Goal: Task Accomplishment & Management: Manage account settings

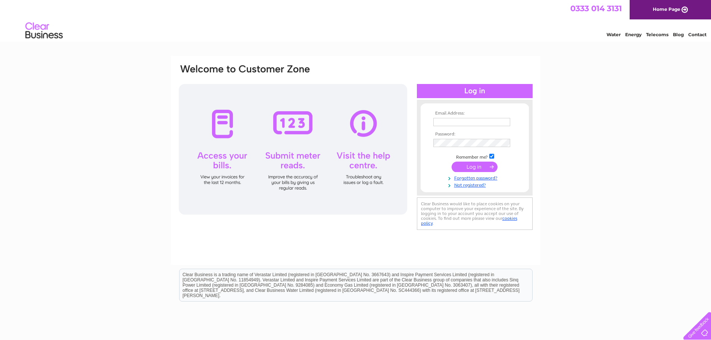
type input "sinclairmackintosh@outlook.com"
click at [478, 168] on input "submit" at bounding box center [475, 167] width 46 height 10
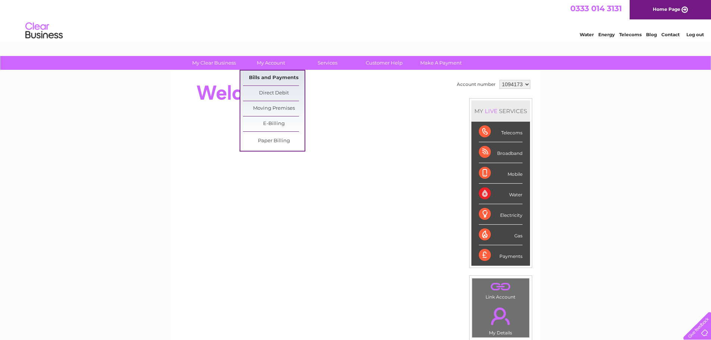
click at [289, 76] on link "Bills and Payments" at bounding box center [274, 78] width 62 height 15
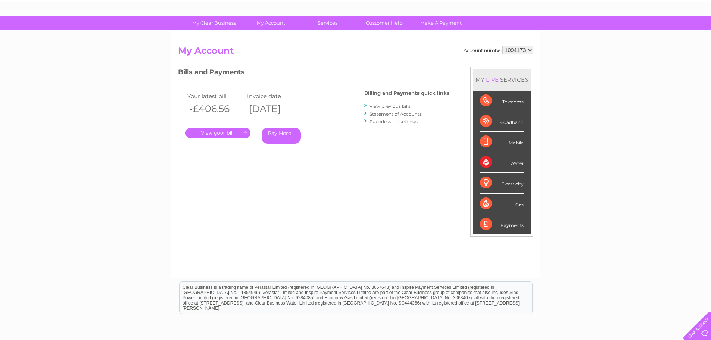
scroll to position [111, 0]
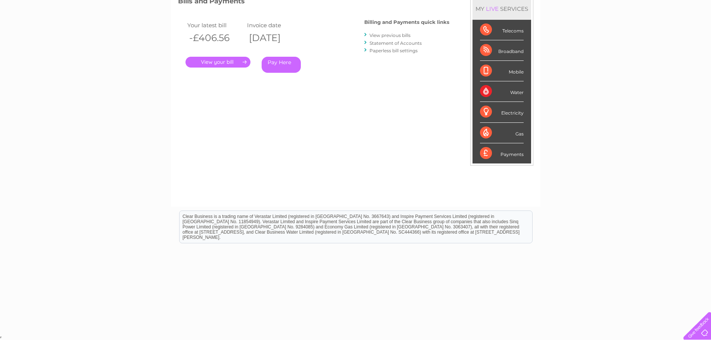
click at [402, 36] on link "View previous bills" at bounding box center [390, 35] width 41 height 6
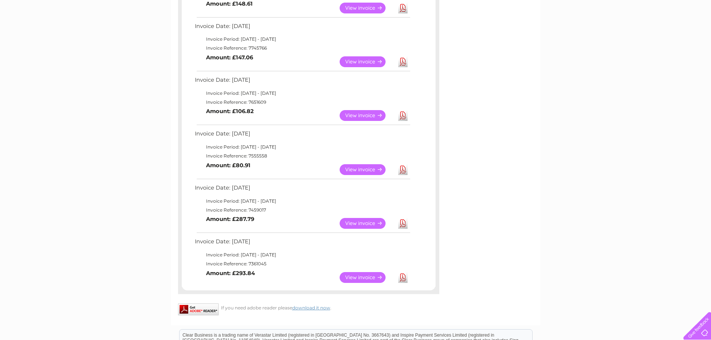
scroll to position [299, 0]
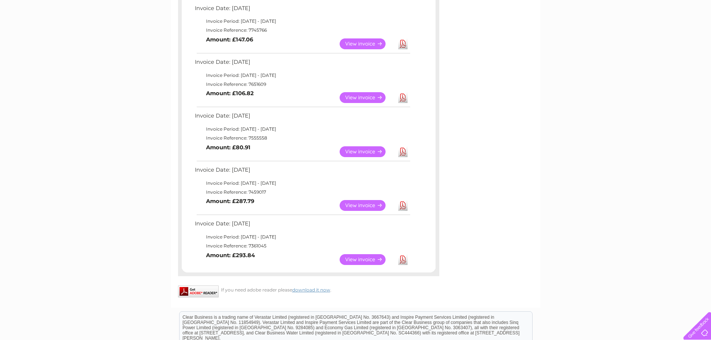
click at [368, 205] on link "View" at bounding box center [367, 205] width 55 height 11
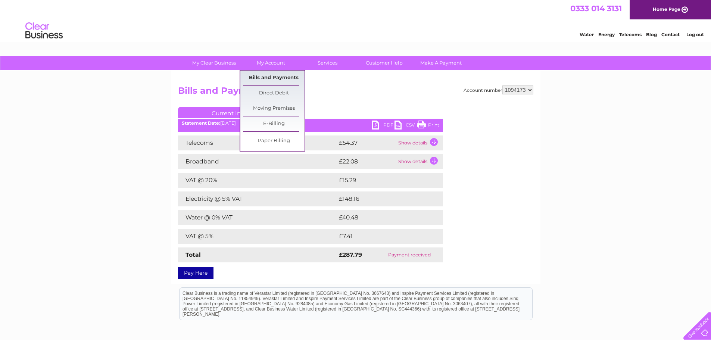
click at [280, 77] on link "Bills and Payments" at bounding box center [274, 78] width 62 height 15
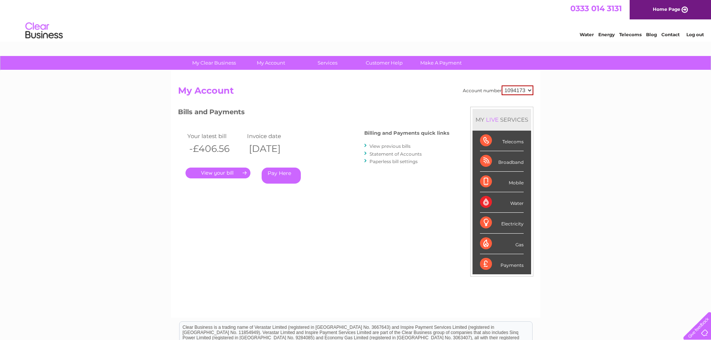
click at [399, 145] on link "View previous bills" at bounding box center [390, 146] width 41 height 6
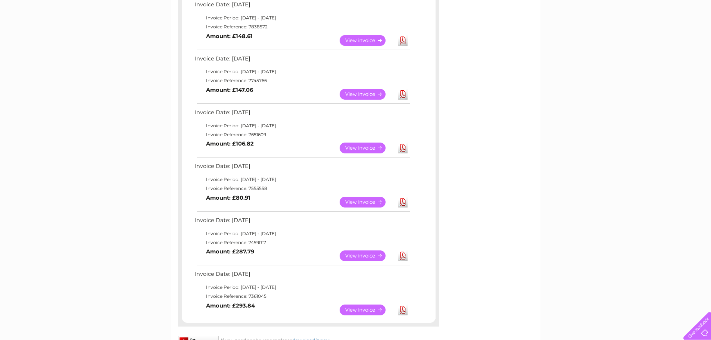
scroll to position [261, 0]
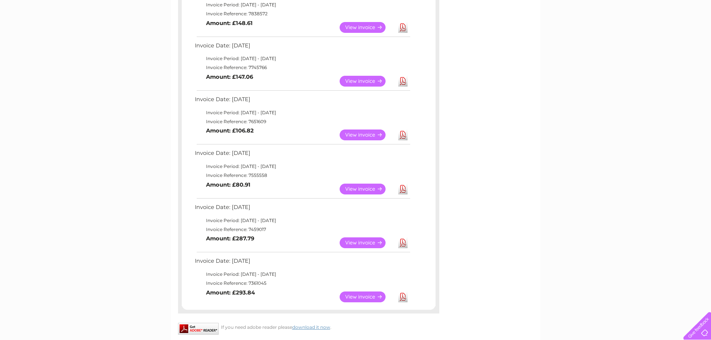
click at [365, 296] on link "View" at bounding box center [367, 297] width 55 height 11
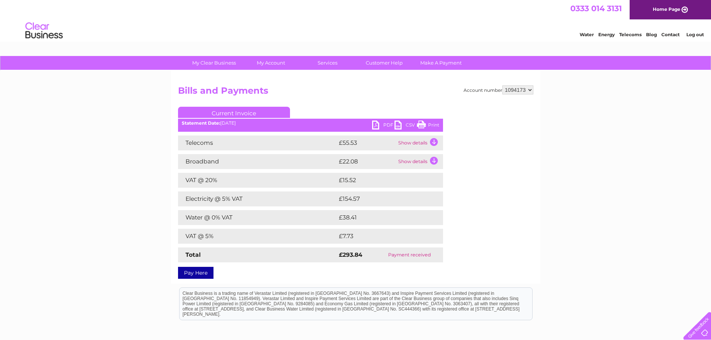
click at [434, 124] on link "Print" at bounding box center [428, 126] width 22 height 11
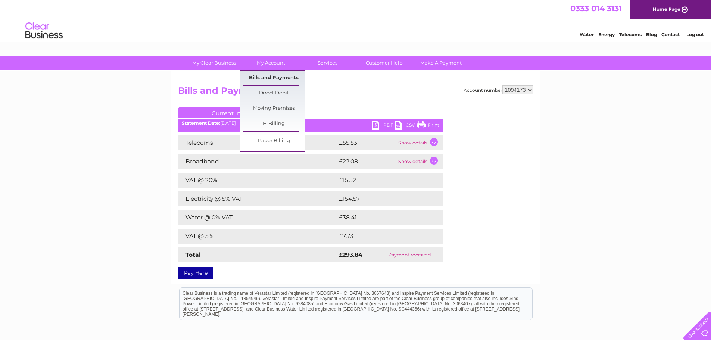
click at [270, 76] on link "Bills and Payments" at bounding box center [274, 78] width 62 height 15
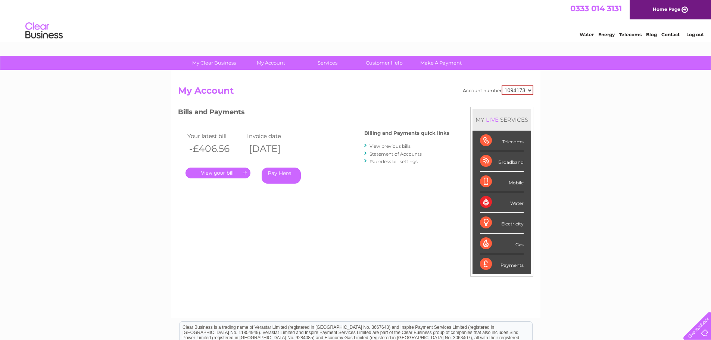
click at [386, 145] on link "View previous bills" at bounding box center [390, 146] width 41 height 6
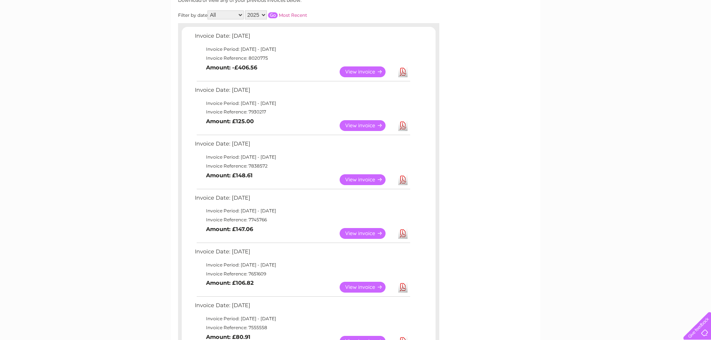
scroll to position [75, 0]
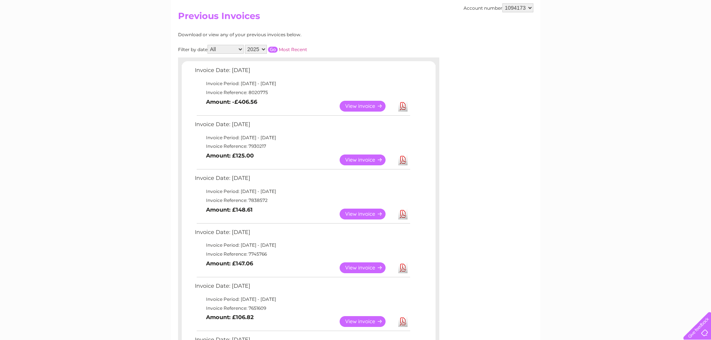
click at [265, 50] on select "2025 2024 2023 2022" at bounding box center [256, 49] width 22 height 9
select select "2024"
click at [246, 45] on select "2025 2024 2023 2022" at bounding box center [256, 49] width 22 height 9
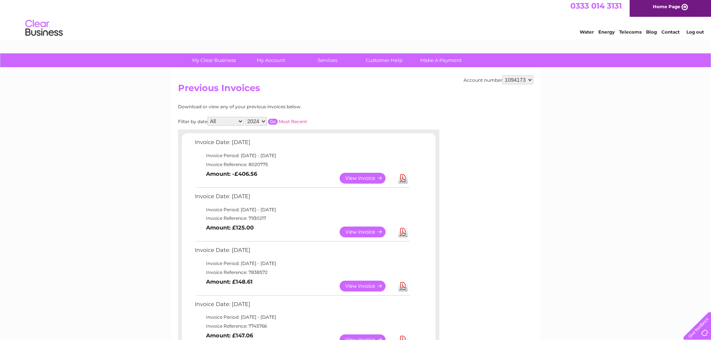
scroll to position [0, 0]
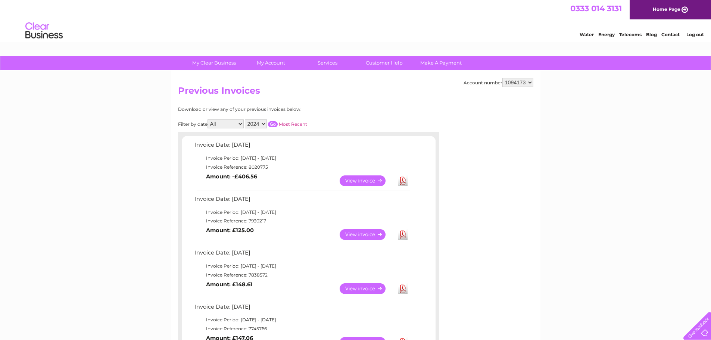
click at [275, 124] on input "button" at bounding box center [273, 124] width 10 height 6
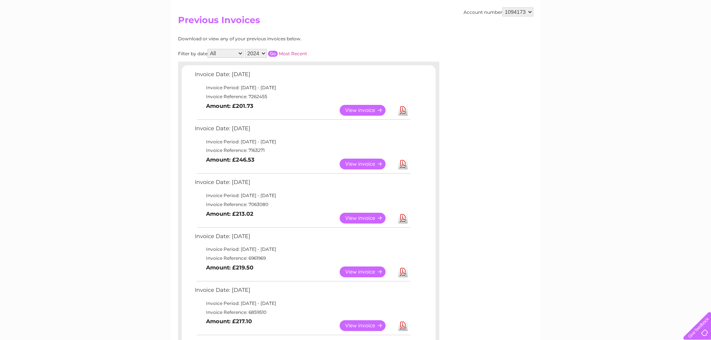
scroll to position [112, 0]
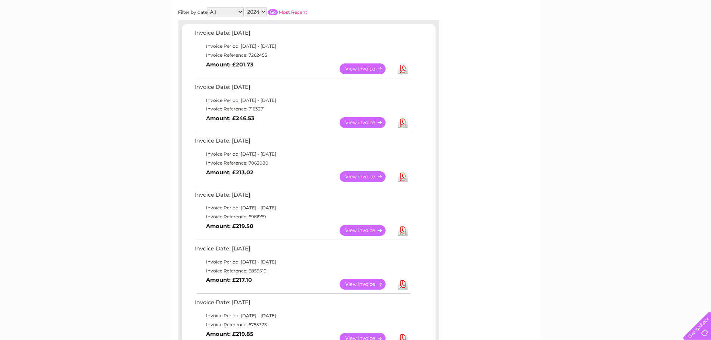
click at [366, 177] on link "View" at bounding box center [367, 176] width 55 height 11
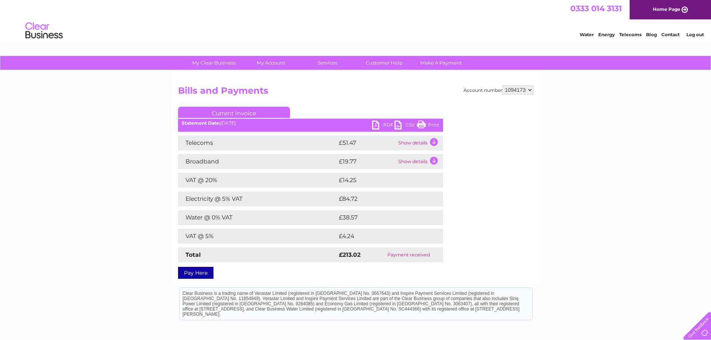
click at [422, 125] on link "Print" at bounding box center [428, 126] width 22 height 11
